Goal: Information Seeking & Learning: Learn about a topic

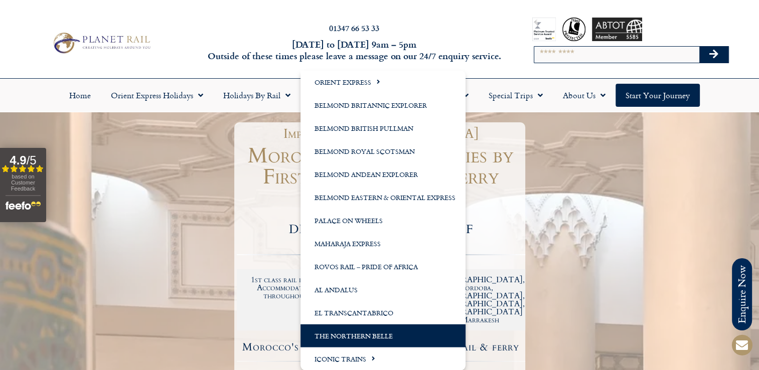
click at [363, 332] on link "The Northern Belle" at bounding box center [383, 335] width 165 height 23
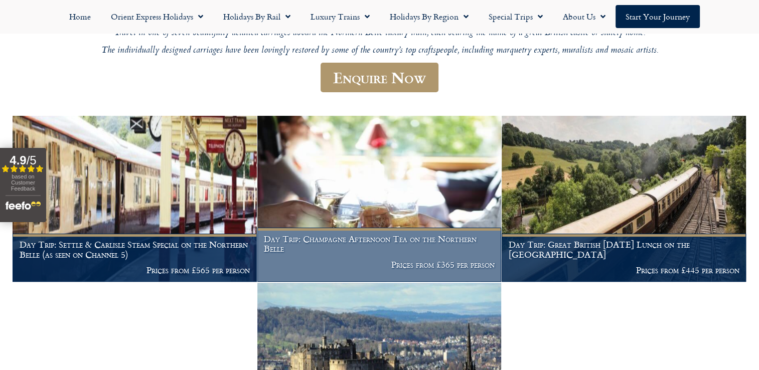
scroll to position [159, 0]
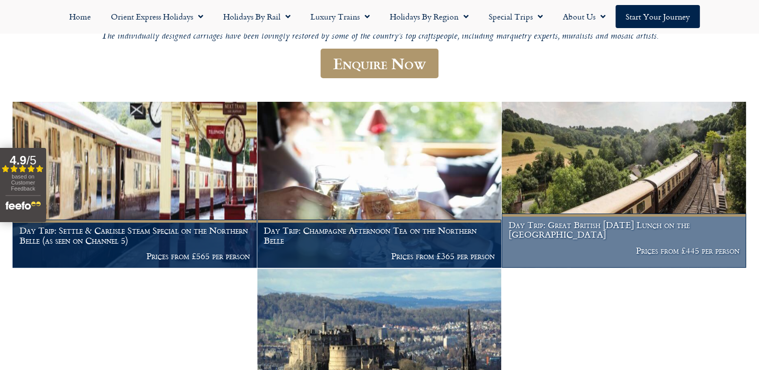
click at [642, 182] on img at bounding box center [624, 185] width 244 height 166
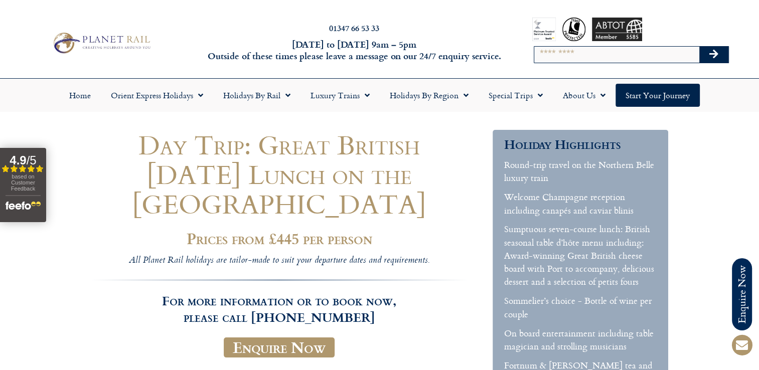
click at [4, 92] on div "Home Orient Express Holidays Venice Simplon-Orient-Express – 2025 Venice Simplo…" at bounding box center [379, 95] width 759 height 33
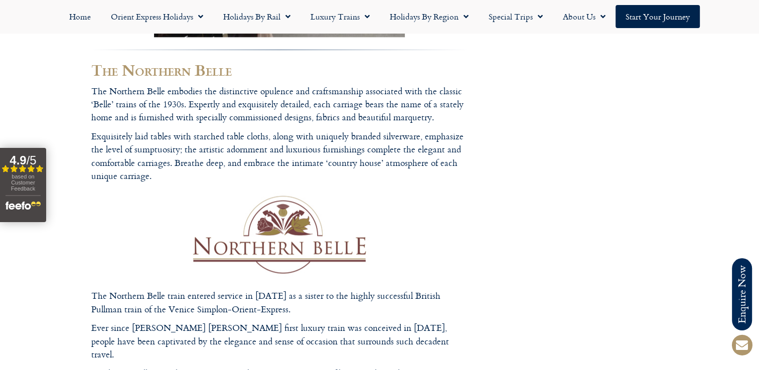
scroll to position [1254, 0]
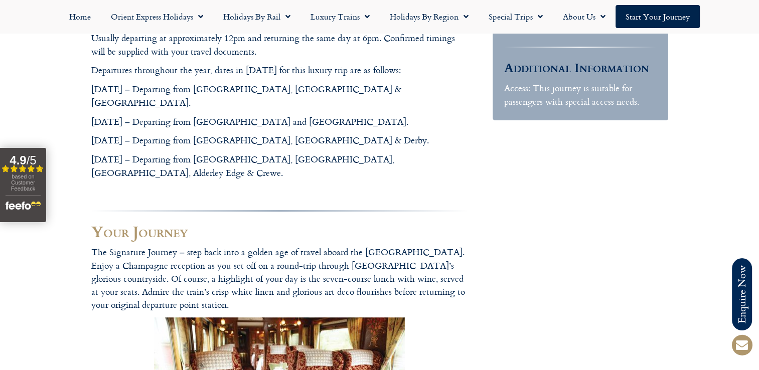
scroll to position [351, 0]
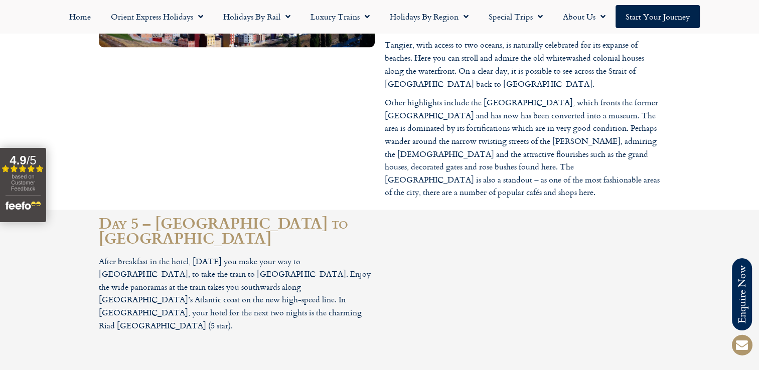
scroll to position [1857, 0]
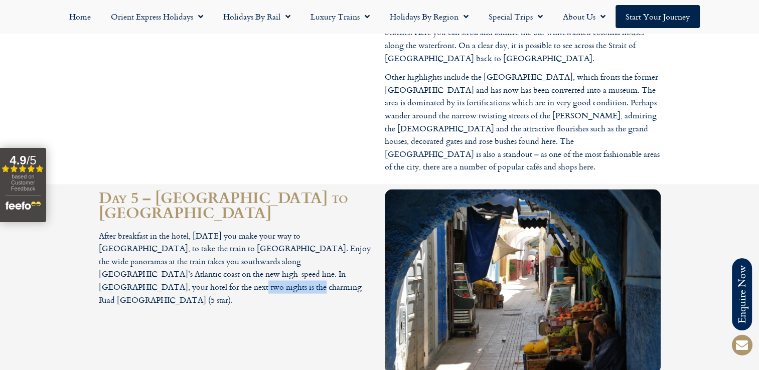
drag, startPoint x: 356, startPoint y: 165, endPoint x: 292, endPoint y: 164, distance: 63.7
click at [292, 229] on p "After breakfast in the hotel, [DATE] you make your way to [GEOGRAPHIC_DATA], to…" at bounding box center [237, 267] width 276 height 77
drag, startPoint x: 292, startPoint y: 164, endPoint x: 253, endPoint y: 160, distance: 39.3
click at [253, 229] on p "After breakfast in the hotel, [DATE] you make your way to [GEOGRAPHIC_DATA], to…" at bounding box center [237, 267] width 276 height 77
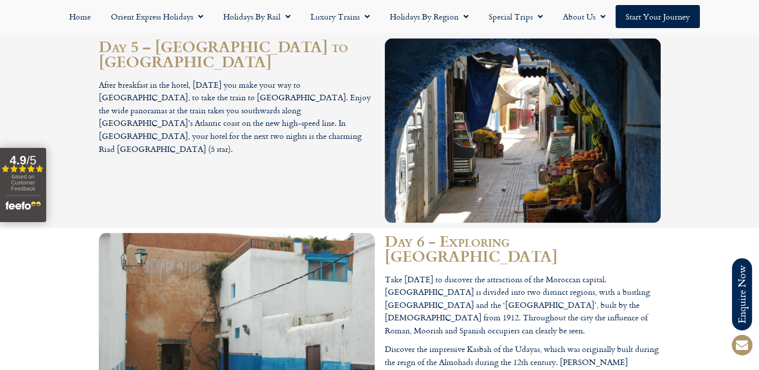
scroll to position [1907, 0]
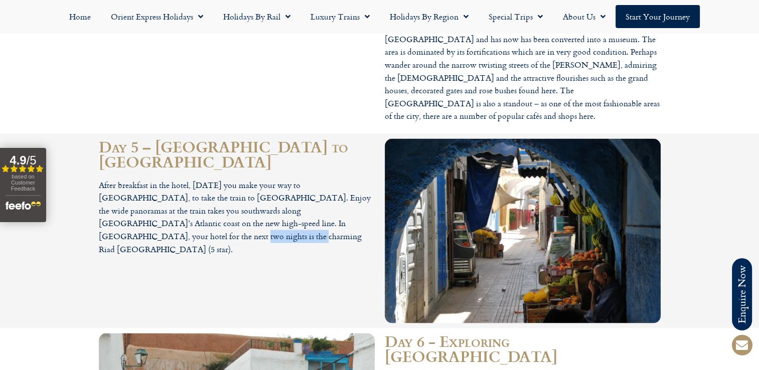
drag, startPoint x: 296, startPoint y: 112, endPoint x: 358, endPoint y: 113, distance: 62.7
click at [358, 179] on p "After breakfast in the hotel, [DATE] you make your way to [GEOGRAPHIC_DATA], to…" at bounding box center [237, 217] width 276 height 77
drag, startPoint x: 358, startPoint y: 113, endPoint x: 340, endPoint y: 111, distance: 18.7
copy p "Riad Dar El Kebira"
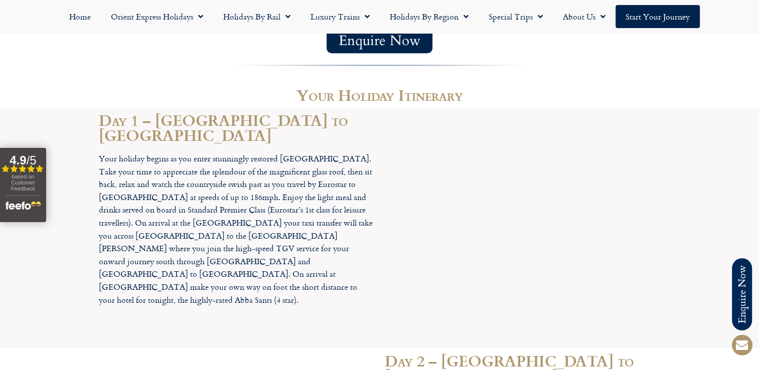
scroll to position [1004, 0]
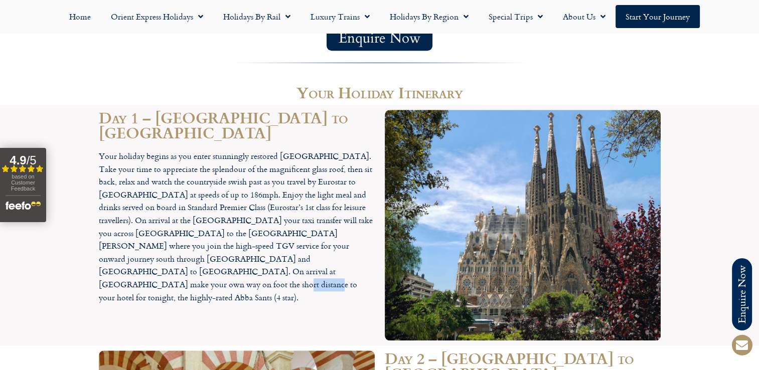
drag, startPoint x: 223, startPoint y: 224, endPoint x: 187, endPoint y: 224, distance: 35.6
click at [187, 224] on p "Your holiday begins as you enter stunningly restored [GEOGRAPHIC_DATA]. Take yo…" at bounding box center [237, 227] width 276 height 154
copy p "Abba Sants"
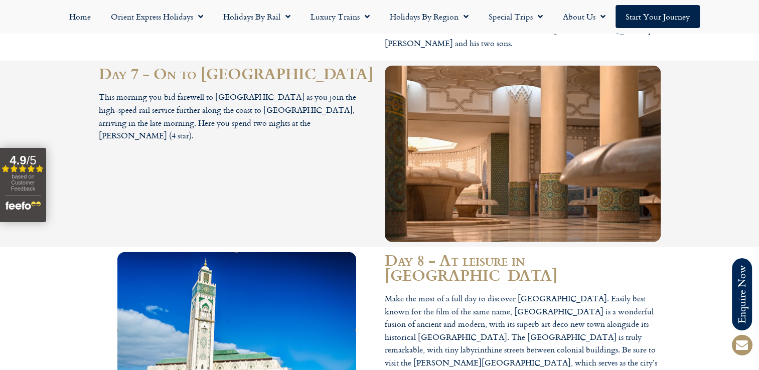
scroll to position [2559, 0]
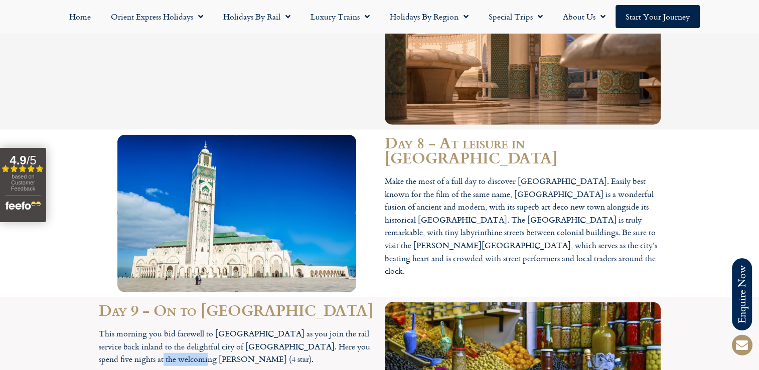
drag, startPoint x: 139, startPoint y: 210, endPoint x: 185, endPoint y: 209, distance: 45.2
click at [185, 328] on p "This morning you bid farewell to [GEOGRAPHIC_DATA] as you join the rail service…" at bounding box center [237, 347] width 276 height 39
drag, startPoint x: 185, startPoint y: 209, endPoint x: 171, endPoint y: 210, distance: 14.1
copy p "[PERSON_NAME]"
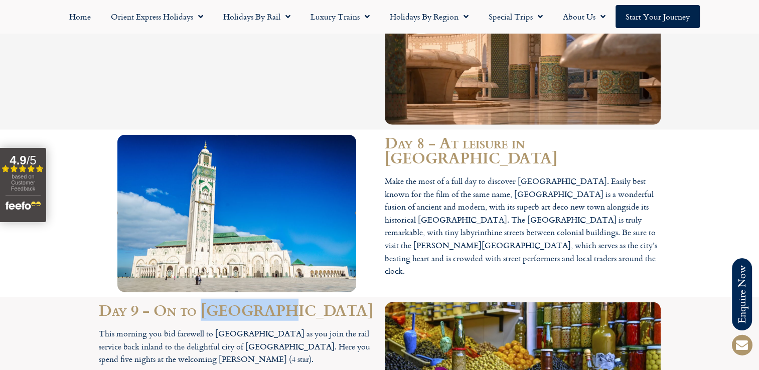
drag, startPoint x: 277, startPoint y: 164, endPoint x: 205, endPoint y: 162, distance: 72.3
click at [205, 303] on h2 "Day 9 - On to [GEOGRAPHIC_DATA]" at bounding box center [237, 310] width 276 height 15
copy h2 "Marrakesh"
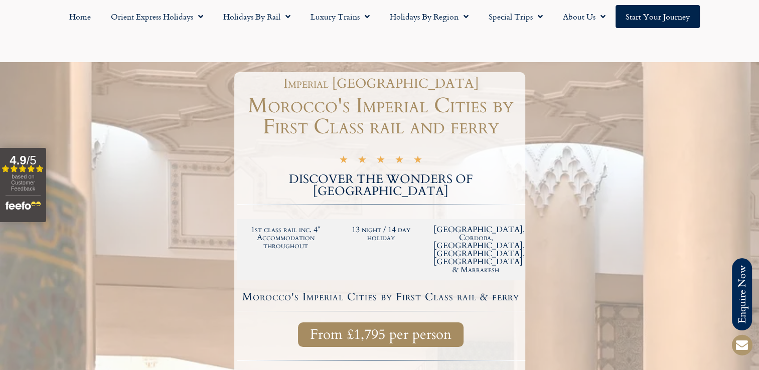
scroll to position [151, 0]
